Goal: Task Accomplishment & Management: Manage account settings

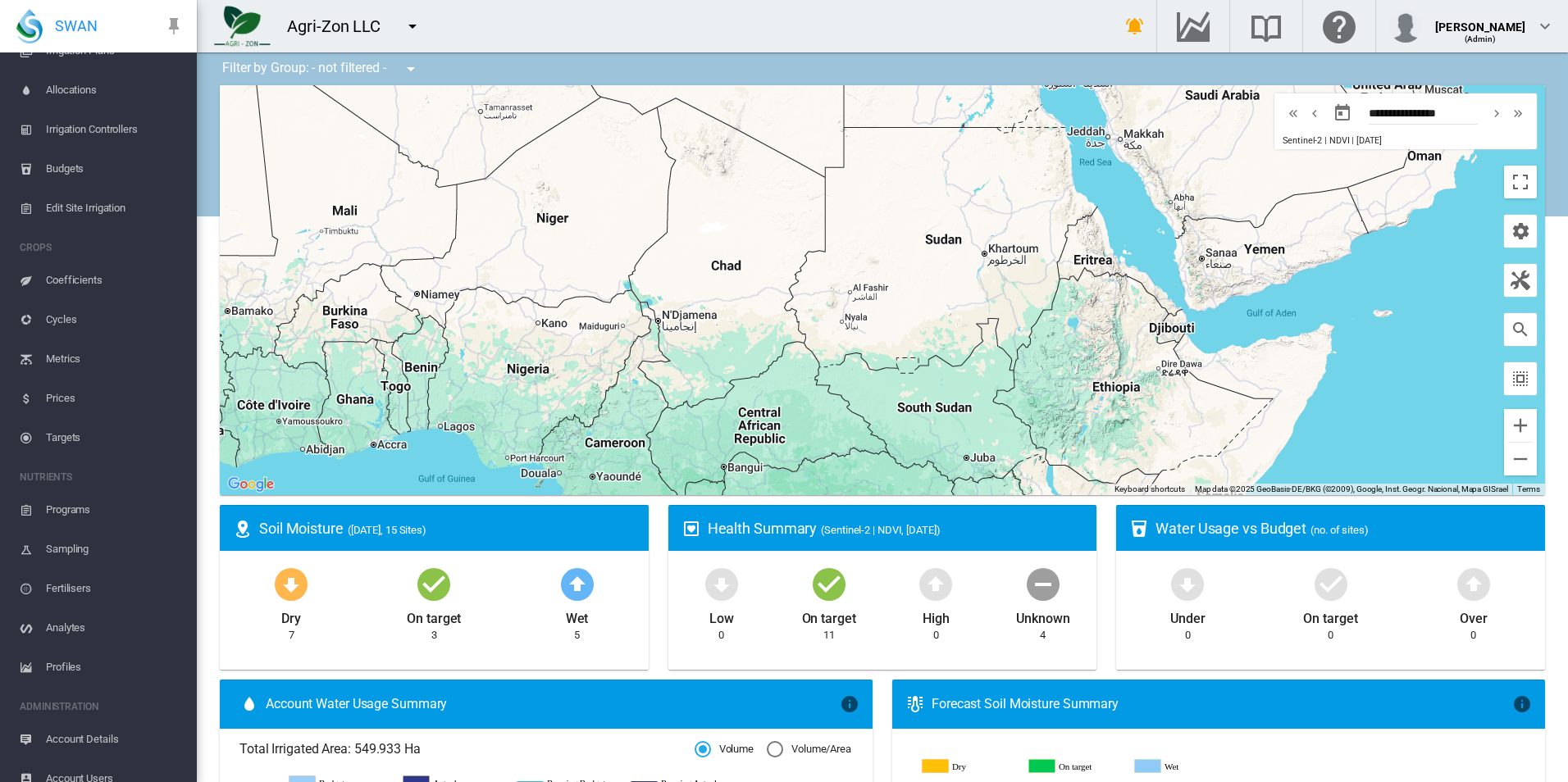
scroll to position [300, 0]
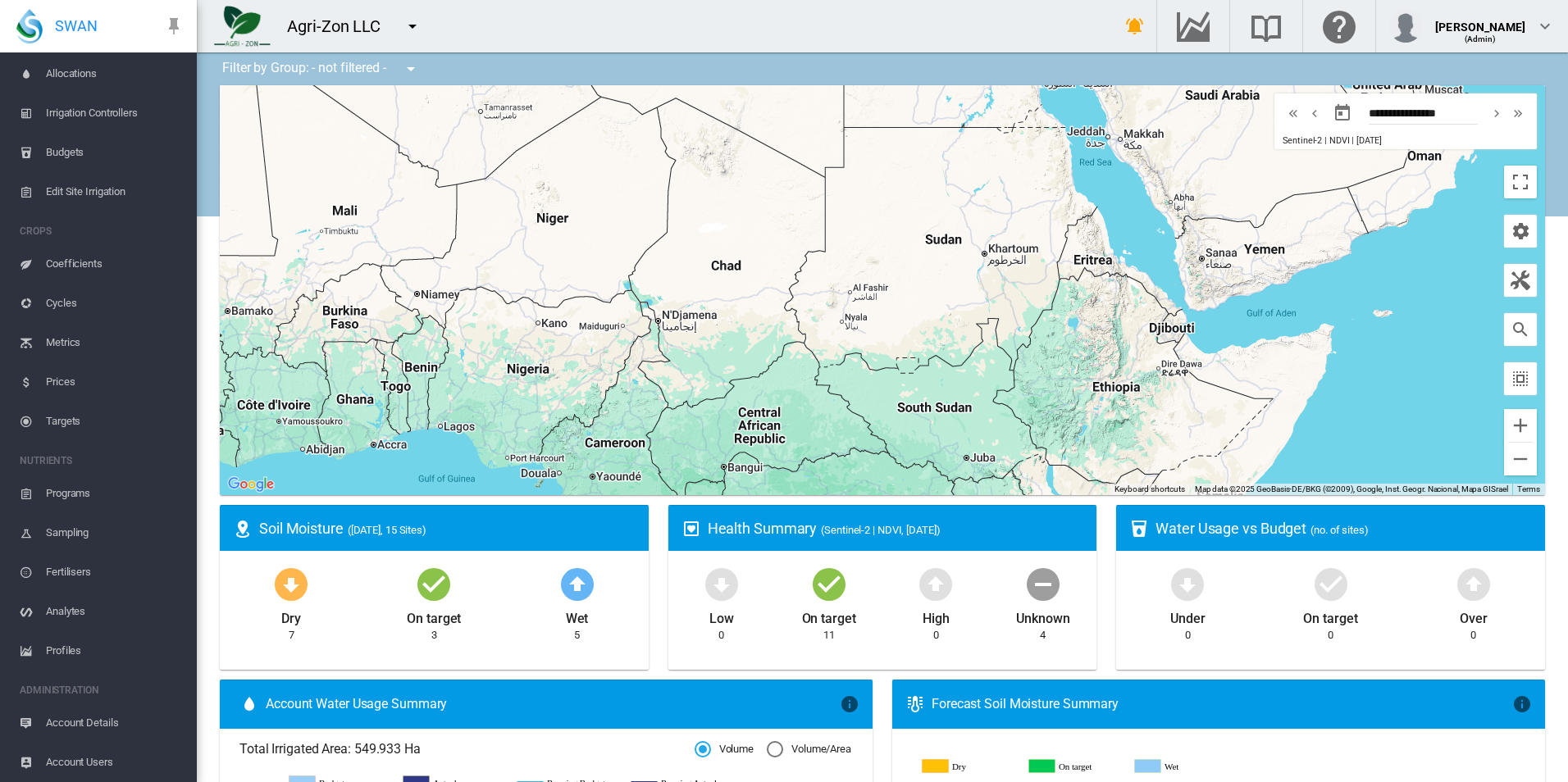
click at [126, 726] on span "Account Details" at bounding box center [115, 723] width 138 height 39
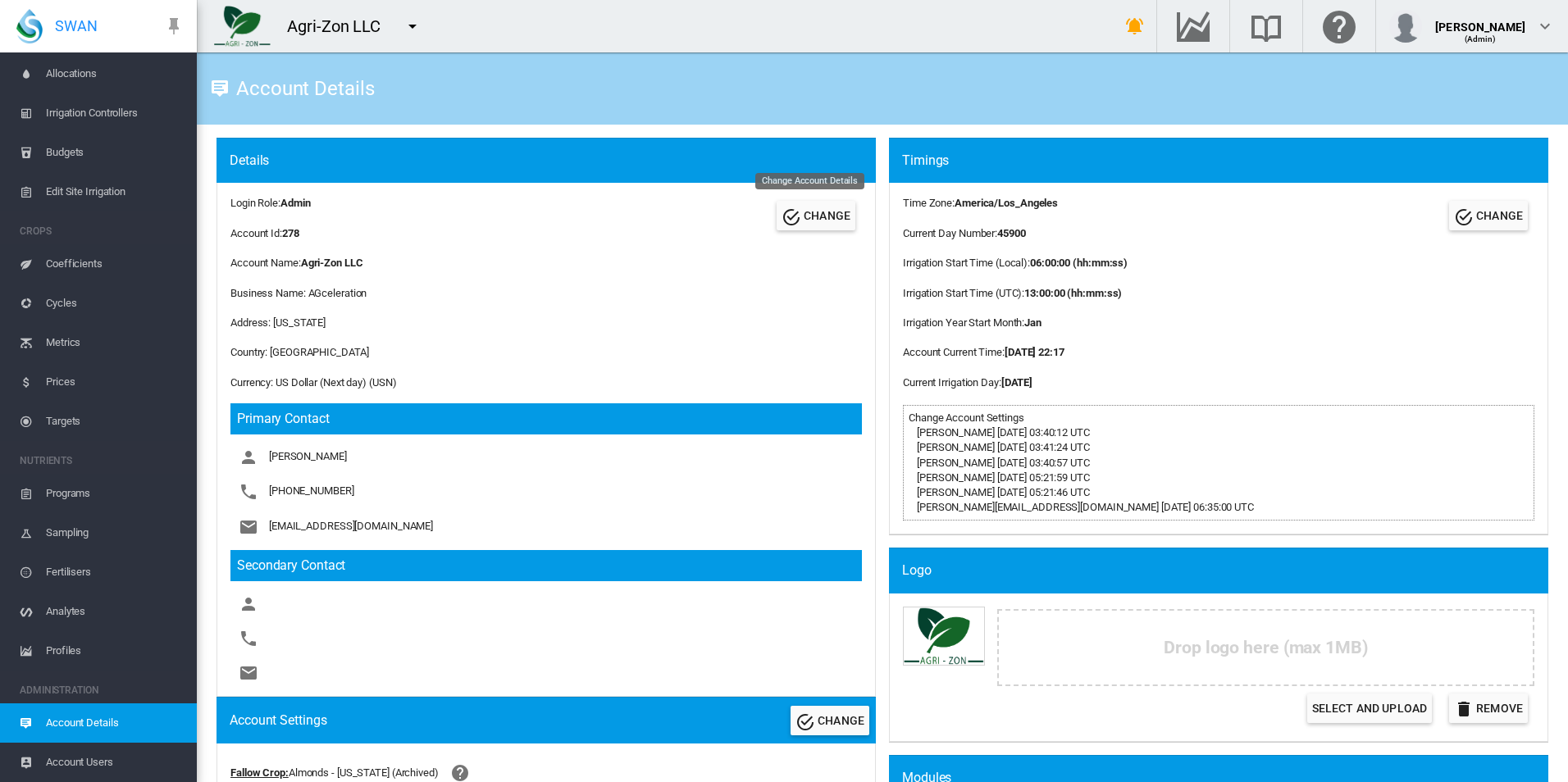
click at [812, 204] on button "CHANGE" at bounding box center [816, 215] width 79 height 29
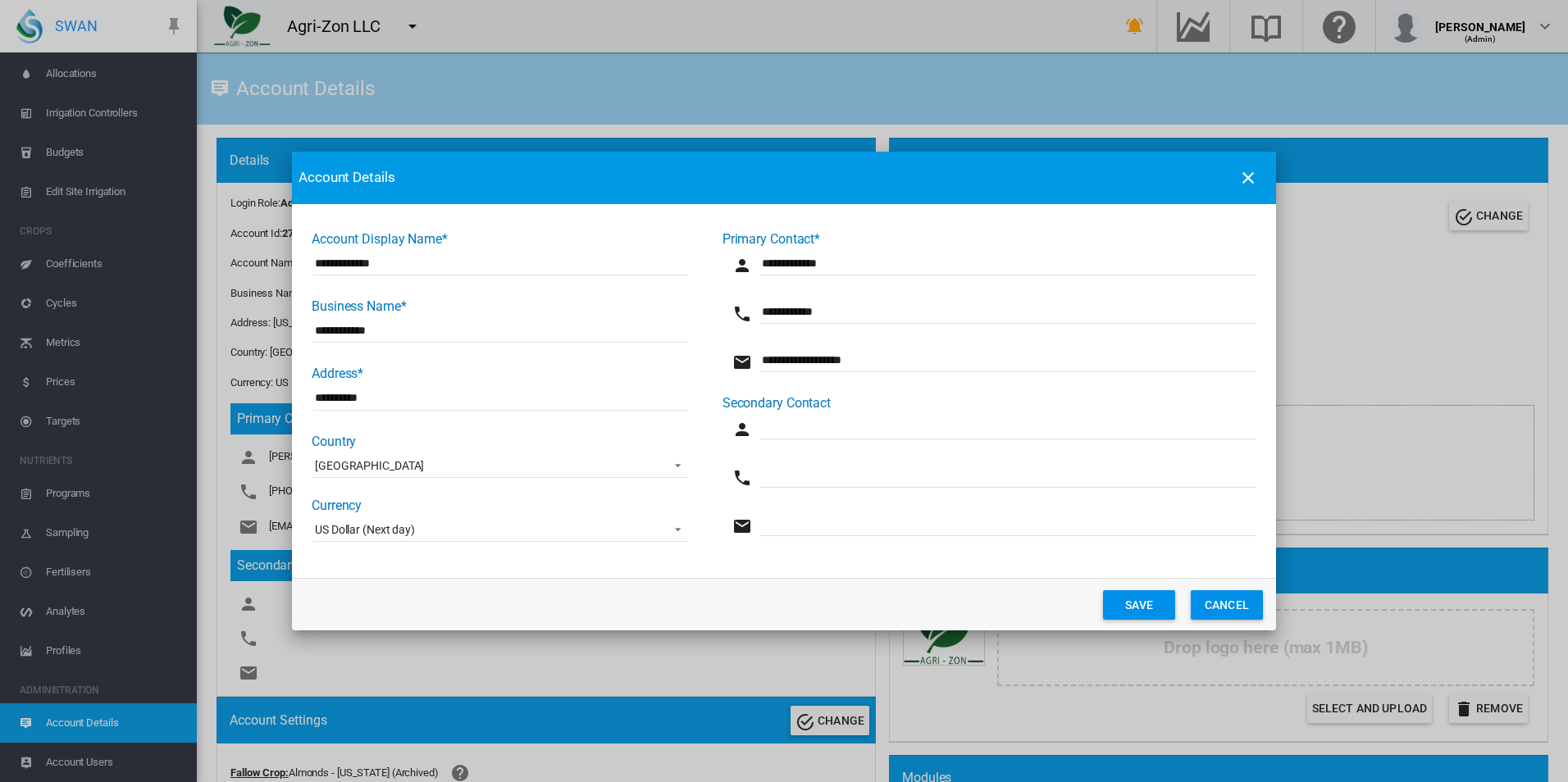
click at [1142, 586] on md-dialog-actions "Save Cancel" at bounding box center [784, 604] width 984 height 53
click at [1140, 599] on button "Save" at bounding box center [1138, 604] width 72 height 29
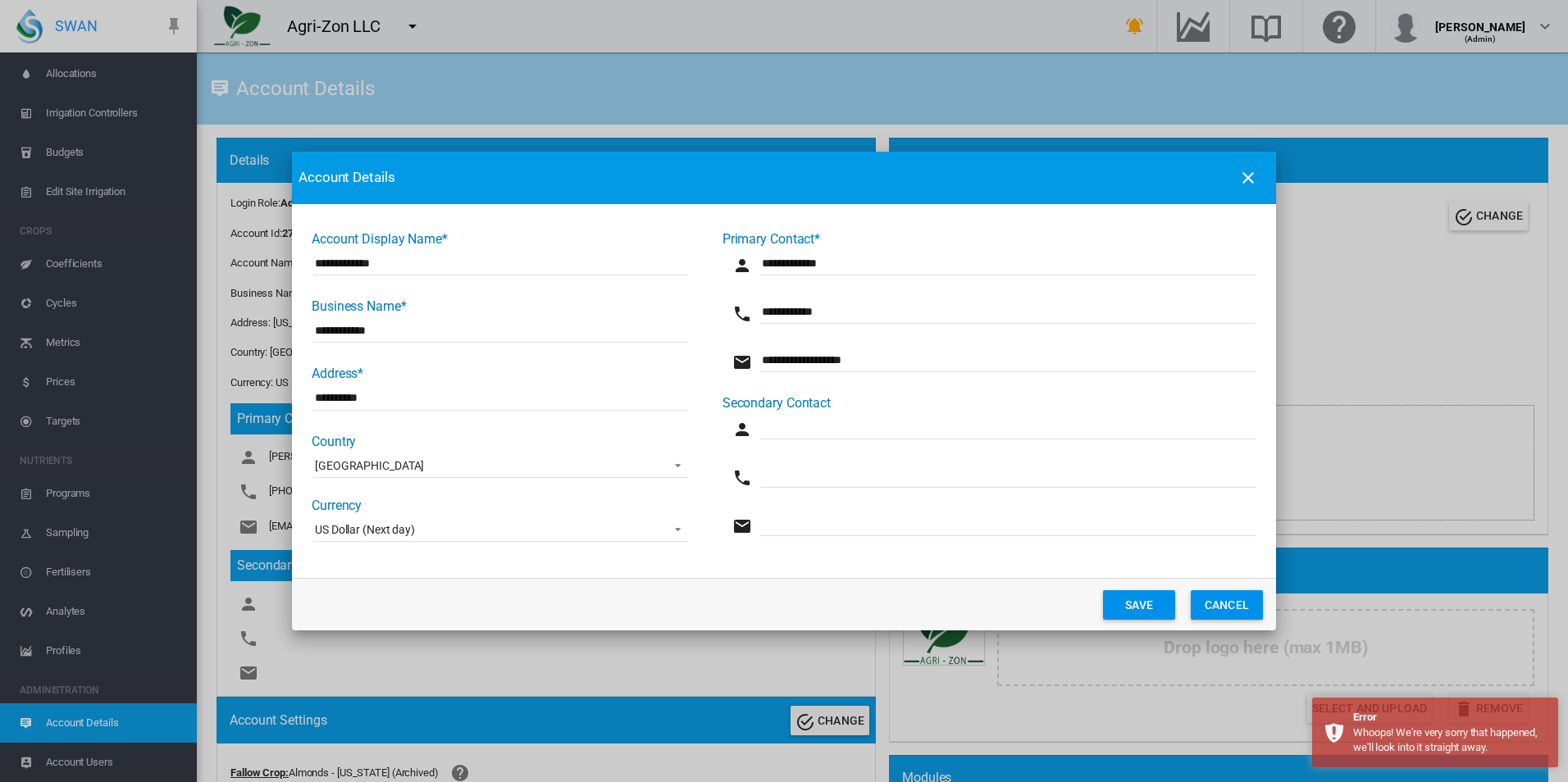
click at [953, 553] on md-input-container "Account Display ..." at bounding box center [993, 534] width 525 height 48
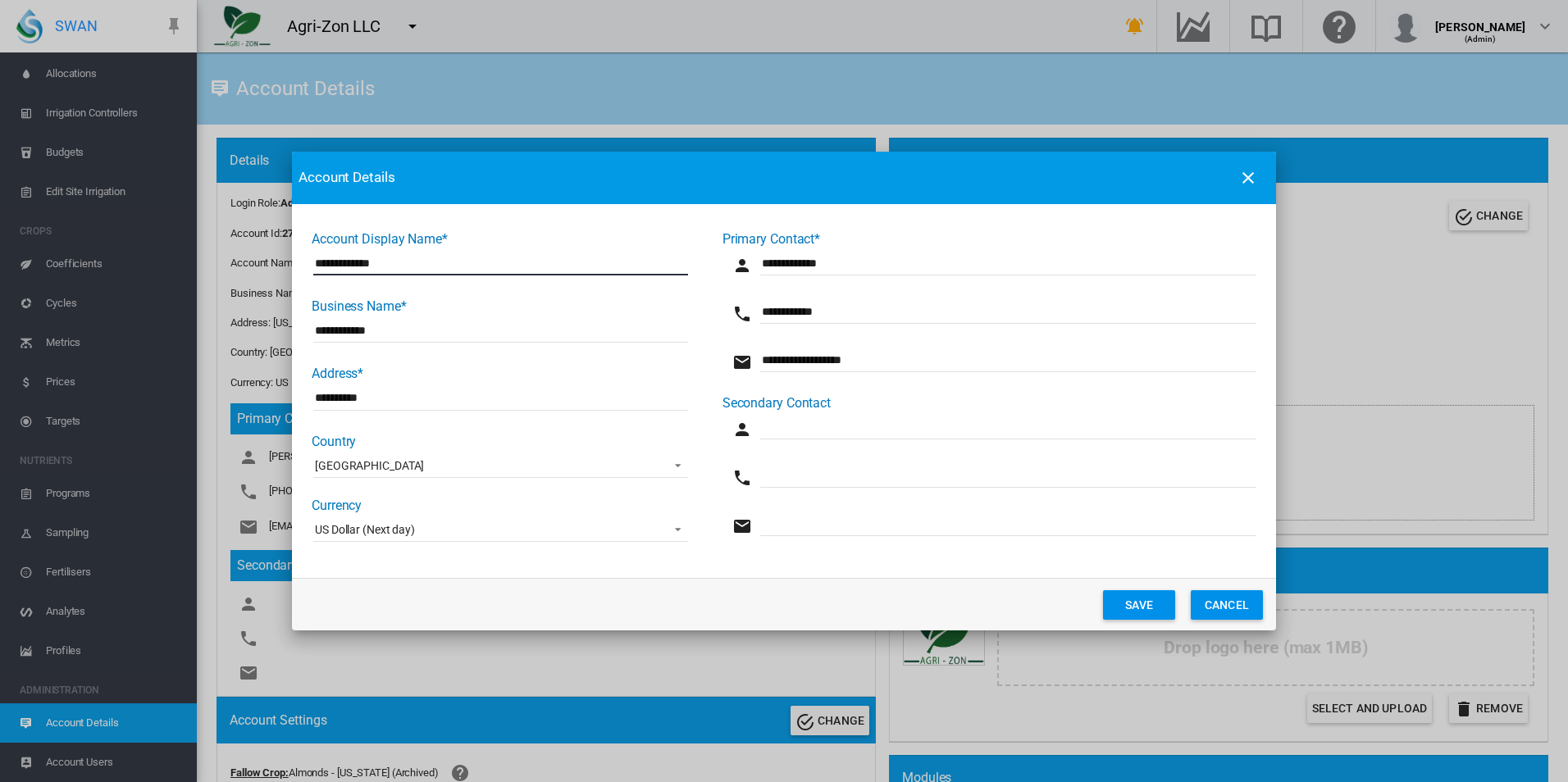
click at [465, 274] on input "**********" at bounding box center [500, 263] width 375 height 24
type input "**********"
click at [1109, 604] on button "Save" at bounding box center [1138, 604] width 72 height 29
click at [1240, 605] on button "Cancel" at bounding box center [1227, 604] width 72 height 29
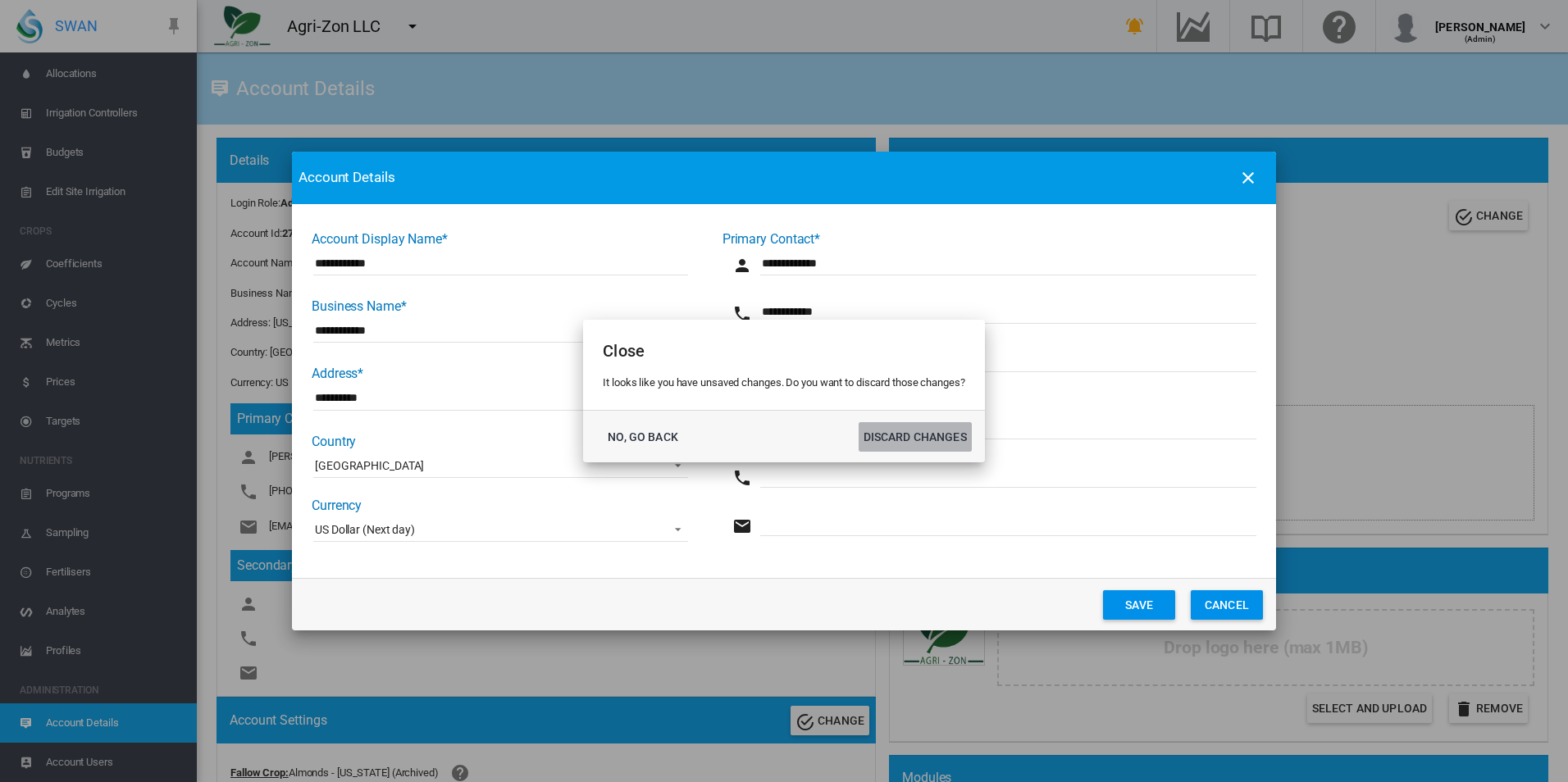
click at [909, 440] on button "DISCARD CHANGES" at bounding box center [915, 436] width 113 height 29
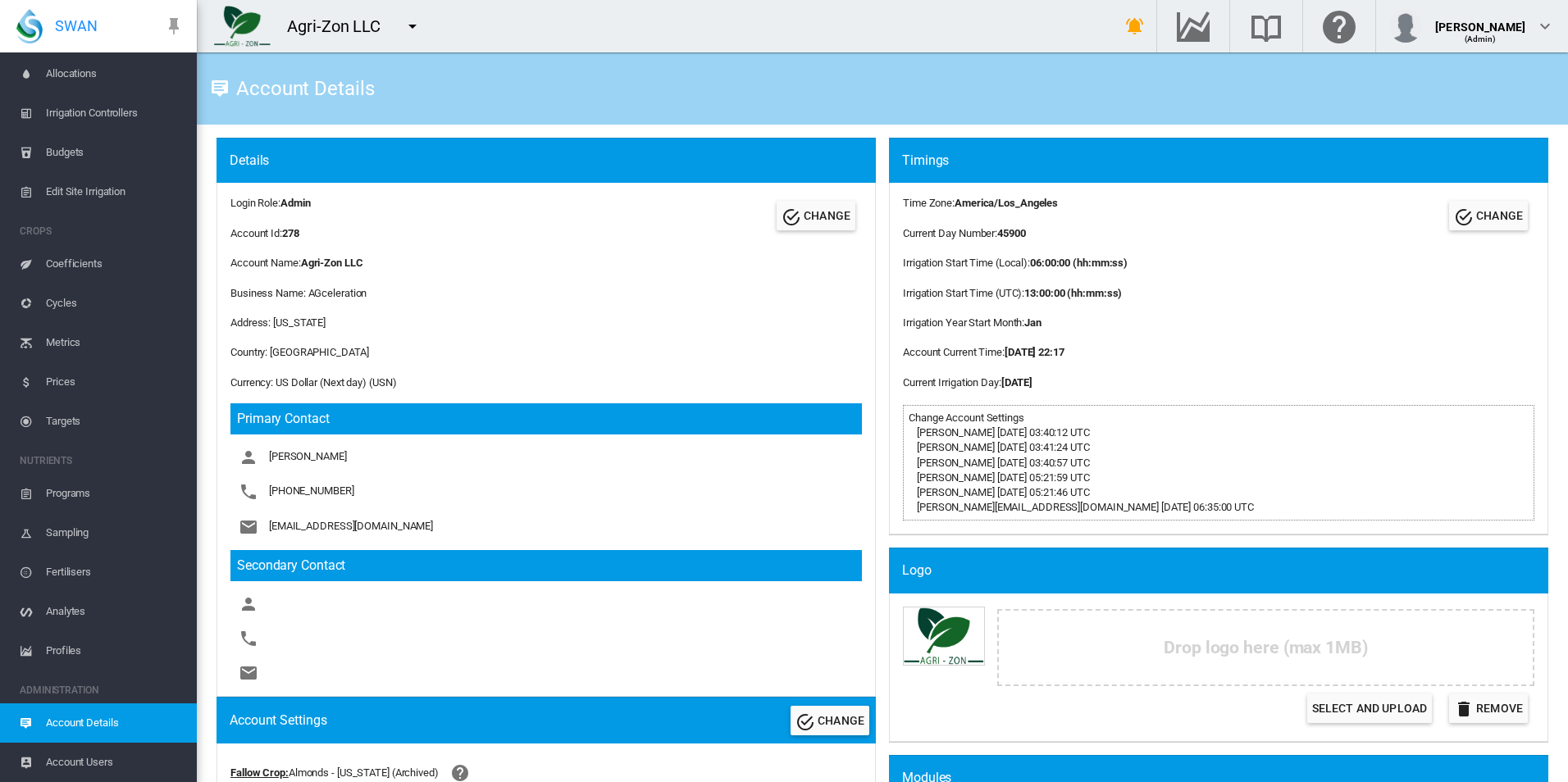
click at [96, 259] on span "Coefficients" at bounding box center [115, 264] width 138 height 39
